Goal: Task Accomplishment & Management: Complete application form

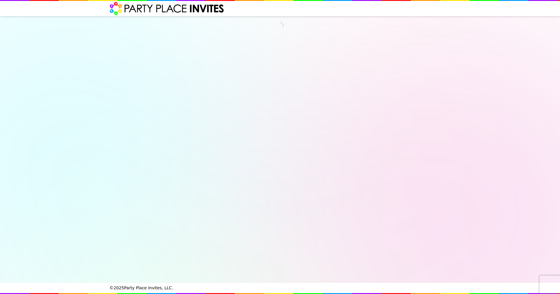
select select "540162"
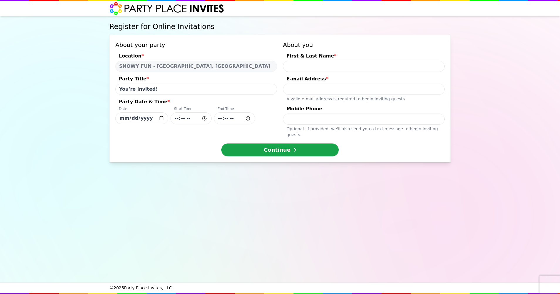
click at [175, 89] on input "You're invited!" at bounding box center [196, 89] width 162 height 11
type input "You're Invited to [PERSON_NAME]'s 3rd Birthday"
click at [179, 119] on input "Party Date & Time * Date [DATE] Start Time End Time" at bounding box center [191, 118] width 41 height 12
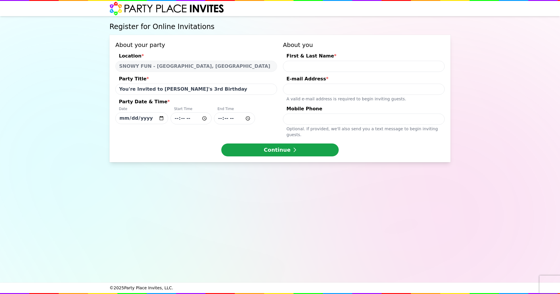
type input "11:00"
click at [220, 118] on input "Party Date & Time * Date [DATE] Start Time 11:00 End Time" at bounding box center [234, 118] width 41 height 12
type input "13:00"
click at [311, 66] on input "First & Last Name *" at bounding box center [364, 66] width 162 height 11
type input "[PERSON_NAME]"
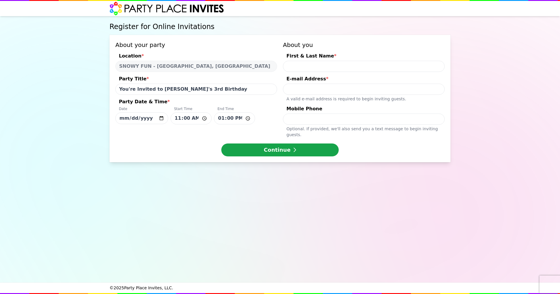
type input "[PERSON_NAME][EMAIL_ADDRESS][PERSON_NAME][DOMAIN_NAME]"
type input "2626231209"
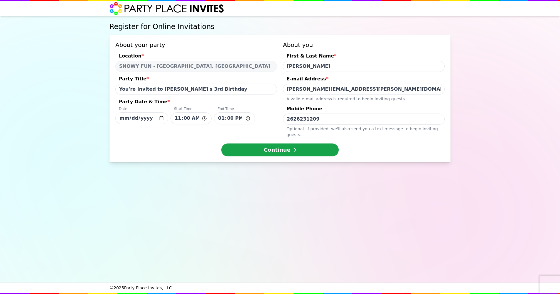
drag, startPoint x: 355, startPoint y: 88, endPoint x: 334, endPoint y: 88, distance: 21.2
click at [334, 89] on input "[PERSON_NAME][EMAIL_ADDRESS][PERSON_NAME][DOMAIN_NAME]" at bounding box center [364, 89] width 162 height 11
type input "[PERSON_NAME][EMAIL_ADDRESS][PERSON_NAME][DOMAIN_NAME]"
click at [275, 144] on button "Continue" at bounding box center [279, 150] width 117 height 13
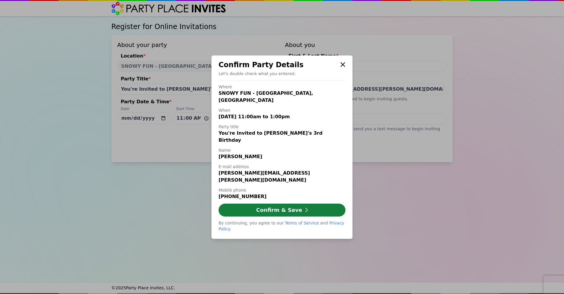
click at [290, 204] on button "Confirm & Save" at bounding box center [281, 210] width 127 height 13
